Goal: Task Accomplishment & Management: Use online tool/utility

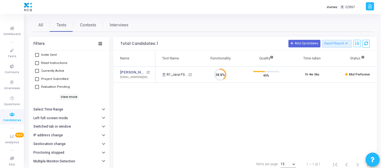
scroll to position [59, 0]
click at [70, 97] on h6 "View more" at bounding box center [68, 97] width 19 height 6
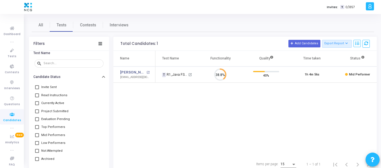
scroll to position [27, 0]
click at [36, 87] on span at bounding box center [37, 88] width 4 height 4
click at [37, 89] on input "Invite Sent" at bounding box center [37, 89] width 0 height 0
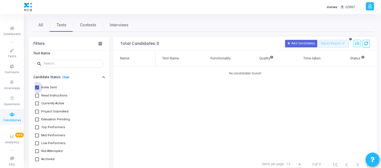
click at [37, 88] on span at bounding box center [37, 88] width 4 height 4
click at [37, 89] on input "Invite Sent" at bounding box center [37, 89] width 0 height 0
checkbox input "false"
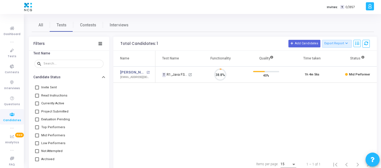
scroll to position [12, 14]
click at [38, 95] on span at bounding box center [37, 96] width 4 height 4
click at [37, 98] on input "Read Instructions" at bounding box center [37, 98] width 0 height 0
checkbox input "true"
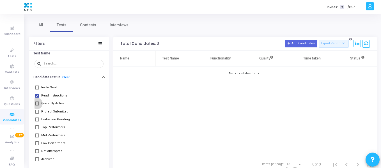
click at [38, 104] on span at bounding box center [37, 103] width 4 height 4
click at [37, 105] on input "Currently Active" at bounding box center [37, 105] width 0 height 0
checkbox input "true"
click at [37, 151] on span at bounding box center [37, 151] width 4 height 4
click at [37, 153] on input "Not Attempted" at bounding box center [37, 153] width 0 height 0
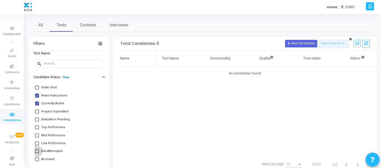
checkbox input "true"
click at [59, 25] on span "Tests" at bounding box center [62, 25] width 10 height 6
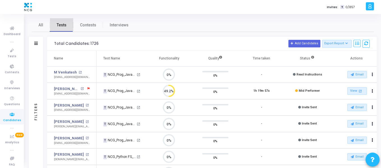
click at [60, 24] on span "Tests" at bounding box center [62, 25] width 10 height 6
click at [34, 45] on mat-tooltip-component "Expand" at bounding box center [36, 52] width 22 height 15
click at [37, 43] on icon at bounding box center [36, 43] width 4 height 3
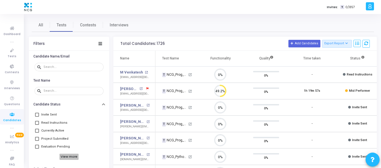
click at [65, 158] on h6 "View more" at bounding box center [68, 157] width 19 height 6
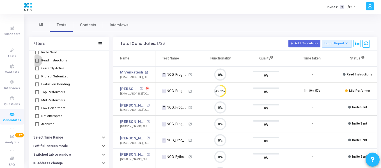
click at [38, 62] on span at bounding box center [37, 61] width 4 height 4
click at [37, 63] on input "Read Instructions" at bounding box center [37, 63] width 0 height 0
checkbox input "true"
click at [37, 54] on span at bounding box center [37, 52] width 4 height 4
click at [37, 54] on input "Invite Sent" at bounding box center [37, 54] width 0 height 0
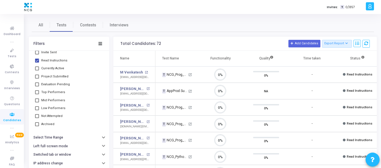
checkbox input "true"
click at [37, 116] on span at bounding box center [37, 116] width 4 height 4
click at [37, 118] on input "Not Attempted" at bounding box center [37, 118] width 0 height 0
checkbox input "true"
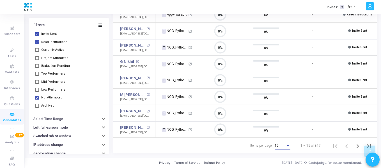
click at [286, 147] on div "Items per page:" at bounding box center [287, 146] width 5 height 4
click at [286, 146] on span "50" at bounding box center [283, 143] width 16 height 10
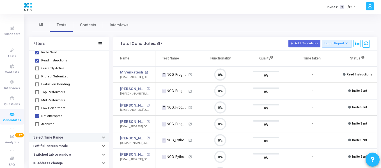
click at [93, 138] on button "Select Time Range" at bounding box center [69, 137] width 80 height 9
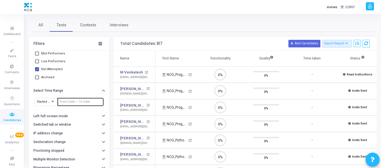
click at [63, 98] on div at bounding box center [80, 101] width 41 height 9
click at [63, 102] on input "text" at bounding box center [80, 101] width 41 height 3
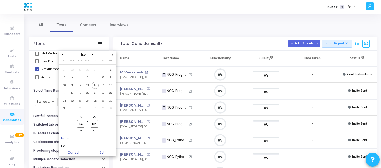
click at [63, 56] on icon "Previous month" at bounding box center [62, 55] width 1 height 2
click at [65, 68] on span "1" at bounding box center [64, 69] width 7 height 7
click at [81, 116] on icon "Add a hour" at bounding box center [81, 117] width 2 height 2
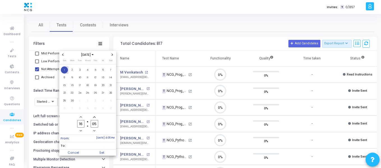
click at [81, 116] on icon "Add a hour" at bounding box center [81, 117] width 2 height 2
click at [81, 129] on span "Minus a hour" at bounding box center [81, 130] width 5 height 5
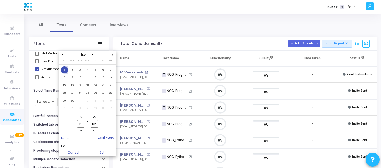
click at [81, 129] on span "Minus a hour" at bounding box center [81, 130] width 5 height 5
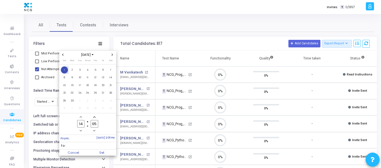
click at [81, 129] on span "Minus a hour" at bounding box center [81, 130] width 5 height 5
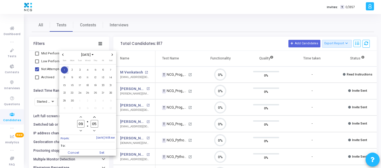
click at [98, 145] on span "To:" at bounding box center [88, 145] width 54 height 7
click at [112, 54] on icon "Next month" at bounding box center [112, 55] width 2 height 2
click at [109, 77] on span "9" at bounding box center [110, 77] width 7 height 7
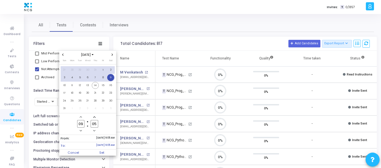
click at [80, 116] on icon "Add a hour" at bounding box center [81, 117] width 2 height 2
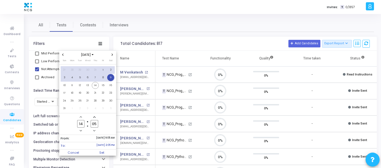
click at [80, 116] on icon "Add a hour" at bounding box center [81, 117] width 2 height 2
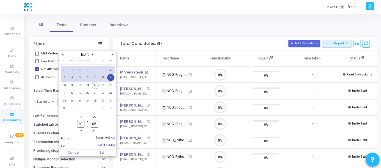
click at [80, 116] on icon "Add a hour" at bounding box center [81, 117] width 2 height 2
type input "23"
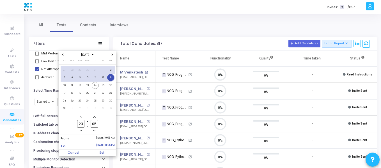
click at [100, 149] on span "To: [DATE] 11:05 PM" at bounding box center [88, 145] width 54 height 7
click at [102, 153] on span "Set" at bounding box center [101, 152] width 29 height 6
type input "[DATE] 9:05 AM - [DATE] 11:05 PM"
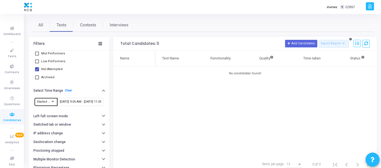
click at [46, 105] on div "Started At" at bounding box center [46, 101] width 19 height 9
click at [46, 113] on span "Invited At" at bounding box center [48, 111] width 23 height 9
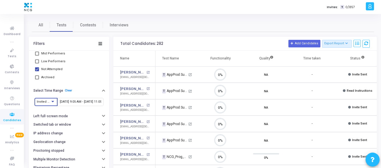
scroll to position [12, 14]
click at [357, 42] on icon at bounding box center [357, 43] width 4 height 4
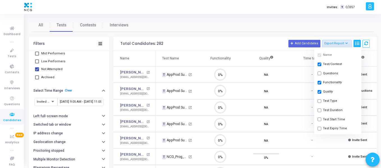
click at [320, 73] on input "checkbox" at bounding box center [319, 73] width 4 height 4
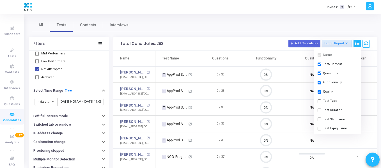
click at [319, 75] on input "checkbox" at bounding box center [319, 73] width 4 height 4
checkbox input "false"
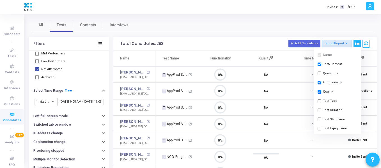
click at [321, 82] on button "Functionality" at bounding box center [337, 82] width 47 height 9
checkbox input "false"
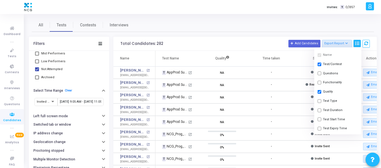
click at [319, 91] on input "checkbox" at bounding box center [319, 92] width 4 height 4
checkbox input "false"
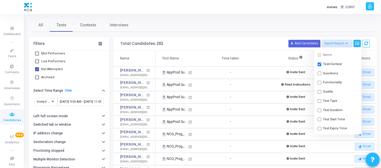
click at [320, 100] on input "checkbox" at bounding box center [319, 101] width 4 height 4
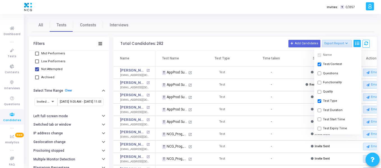
click at [320, 100] on input "checkbox" at bounding box center [319, 101] width 4 height 4
checkbox input "false"
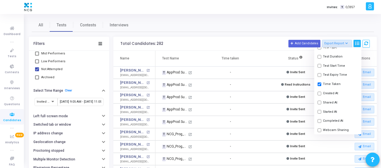
click at [319, 102] on input "checkbox" at bounding box center [319, 103] width 4 height 4
checkbox input "true"
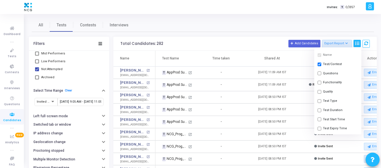
click at [257, 35] on div "All Tests Contests Interviews Filters Candidate Name/Email search Test Name sea…" at bounding box center [203, 142] width 342 height 249
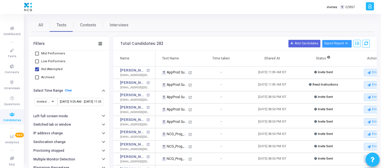
click at [346, 45] on button "Export Report" at bounding box center [337, 44] width 30 height 8
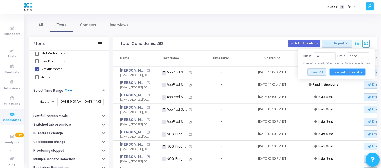
click at [357, 75] on button "Export with applied filter" at bounding box center [347, 71] width 36 height 7
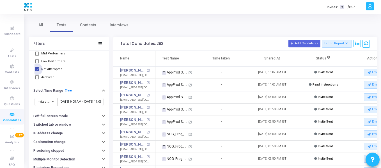
click at [38, 68] on span at bounding box center [37, 69] width 4 height 4
click at [37, 71] on input "Not Attempted" at bounding box center [37, 71] width 0 height 0
checkbox input "false"
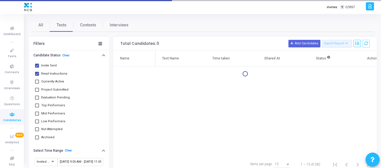
scroll to position [49, 0]
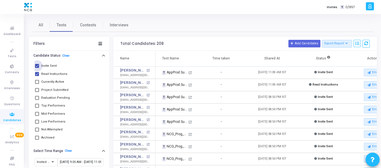
click at [38, 68] on span at bounding box center [37, 66] width 4 height 4
click at [37, 68] on input "Invite Sent" at bounding box center [37, 68] width 0 height 0
checkbox input "false"
click at [37, 74] on span at bounding box center [37, 74] width 4 height 4
click at [37, 76] on input "Read Instructions" at bounding box center [37, 76] width 0 height 0
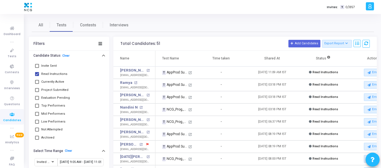
checkbox input "false"
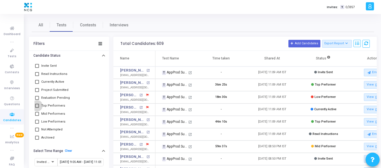
click at [36, 106] on span at bounding box center [37, 106] width 4 height 4
click at [37, 108] on input "Top Performers" at bounding box center [37, 108] width 0 height 0
checkbox input "true"
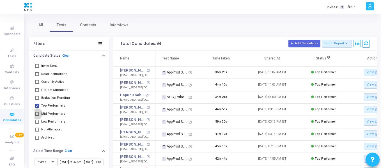
click at [37, 114] on span at bounding box center [37, 114] width 4 height 4
click at [37, 116] on input "Mid Performers" at bounding box center [37, 116] width 0 height 0
checkbox input "true"
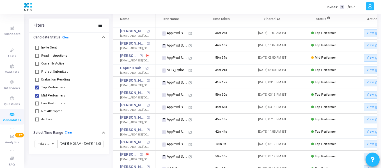
scroll to position [40, 0]
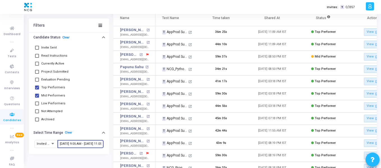
click at [70, 143] on input "[DATE] 9:05 AM - [DATE] 11:05 PM" at bounding box center [80, 143] width 41 height 3
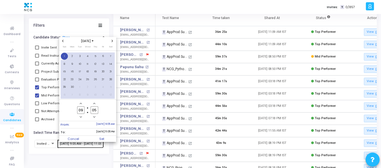
scroll to position [0, 0]
click at [103, 140] on span "Set" at bounding box center [101, 139] width 29 height 6
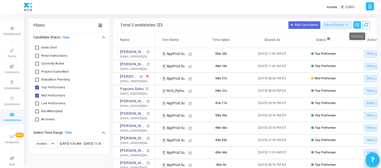
click at [360, 25] on button at bounding box center [356, 25] width 7 height 8
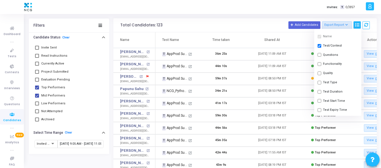
click at [321, 73] on button "Quality" at bounding box center [337, 73] width 47 height 9
checkbox input "true"
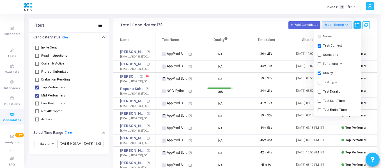
click at [319, 63] on input "checkbox" at bounding box center [319, 64] width 4 height 4
checkbox input "true"
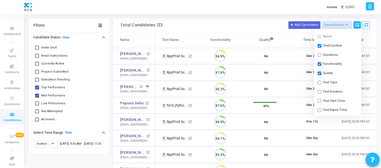
scroll to position [12, 14]
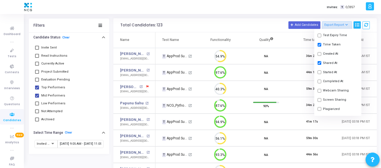
click at [319, 82] on input "checkbox" at bounding box center [319, 82] width 4 height 4
checkbox input "true"
click at [320, 71] on input "checkbox" at bounding box center [319, 72] width 4 height 4
checkbox input "true"
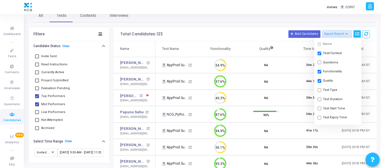
click at [271, 26] on div "All Tests Contests Interviews Filters Candidate Name/Email search Test Name sea…" at bounding box center [203, 164] width 342 height 310
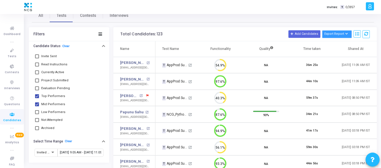
click at [349, 34] on button "Export Report" at bounding box center [337, 34] width 30 height 8
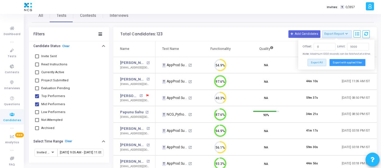
click at [346, 63] on button "Export with applied filter" at bounding box center [347, 62] width 36 height 7
